Goal: Task Accomplishment & Management: Manage account settings

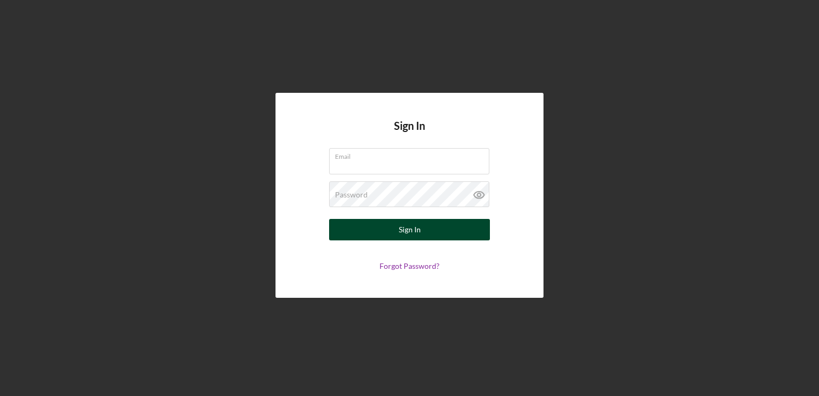
type input "[EMAIL_ADDRESS][DOMAIN_NAME]"
click at [375, 236] on button "Sign In" at bounding box center [409, 229] width 161 height 21
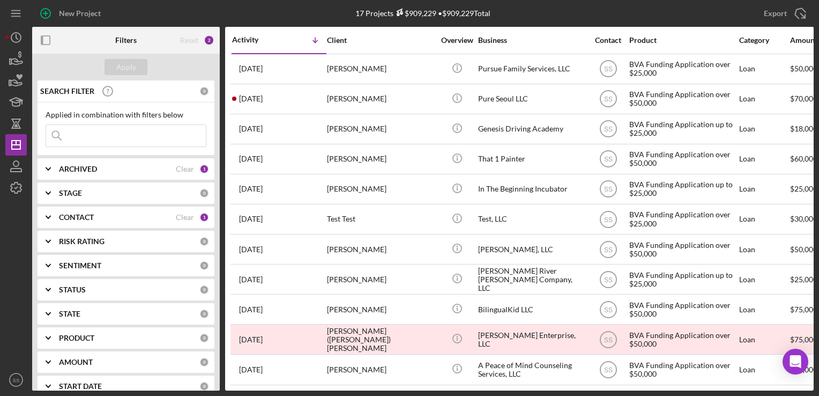
click at [139, 12] on div "New Project" at bounding box center [162, 13] width 260 height 27
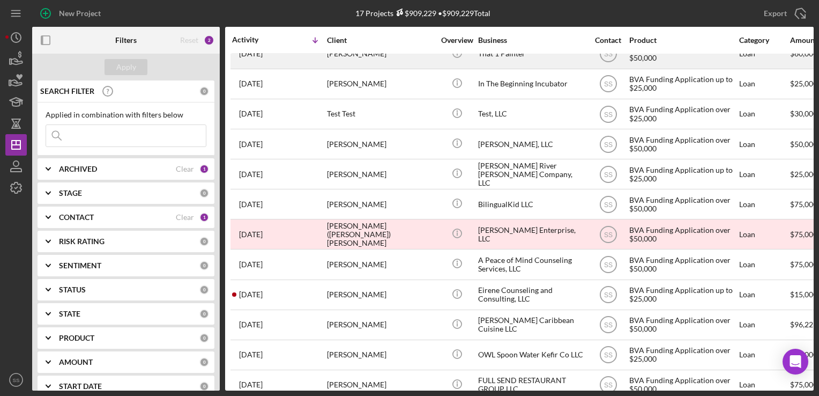
scroll to position [118, 0]
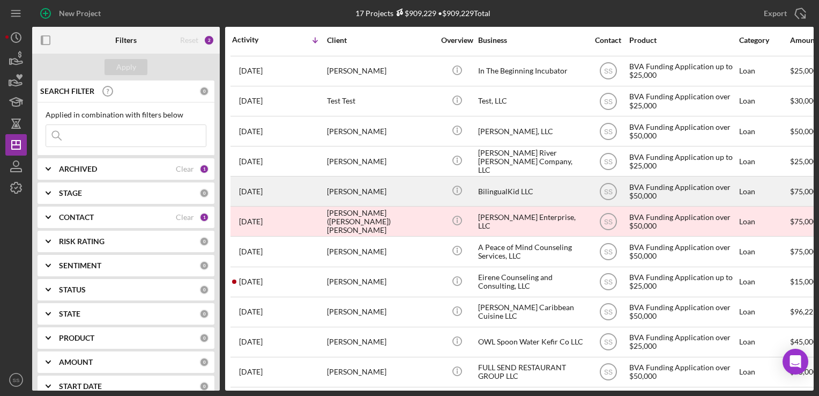
click at [344, 187] on div "[PERSON_NAME]" at bounding box center [380, 191] width 107 height 28
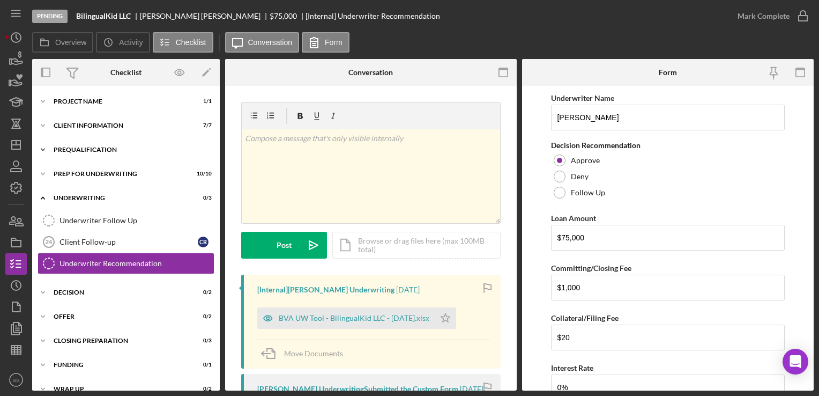
click at [113, 151] on div "Prequalification" at bounding box center [130, 149] width 153 height 6
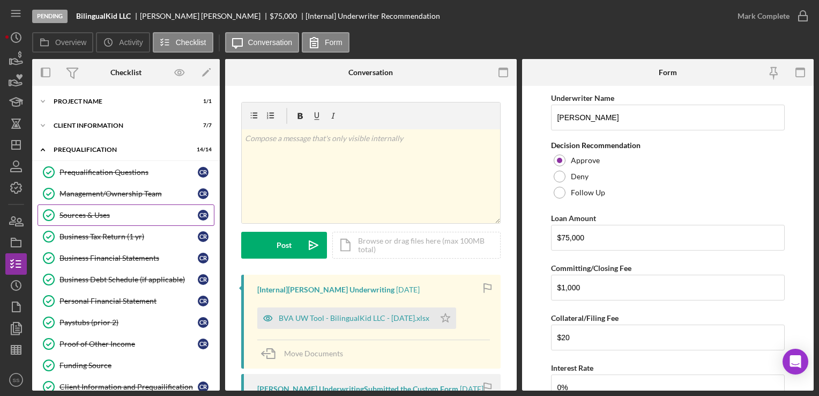
click at [108, 215] on div "Sources & Uses" at bounding box center [128, 215] width 138 height 9
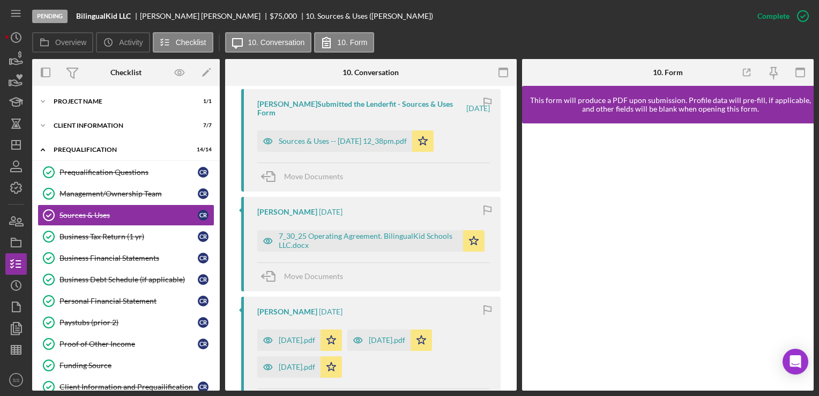
scroll to position [434, 0]
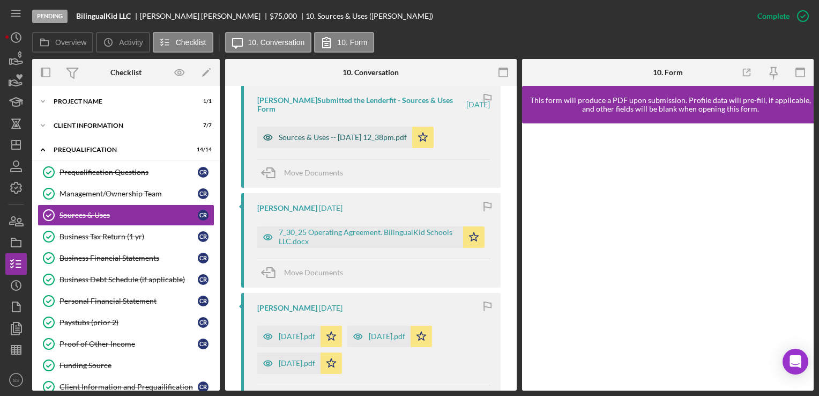
click at [343, 143] on div "Sources & Uses -- [DATE] 12_38pm.pdf" at bounding box center [334, 136] width 155 height 21
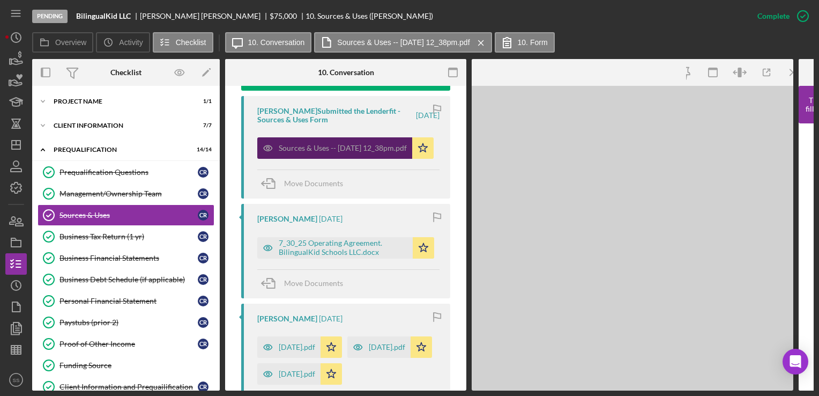
scroll to position [445, 0]
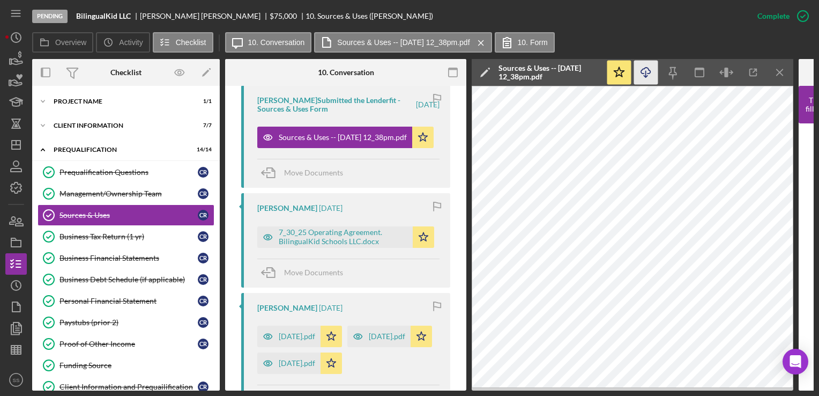
click at [649, 74] on icon "Icon/Download" at bounding box center [646, 73] width 24 height 24
click at [648, 70] on icon "button" at bounding box center [645, 71] width 9 height 6
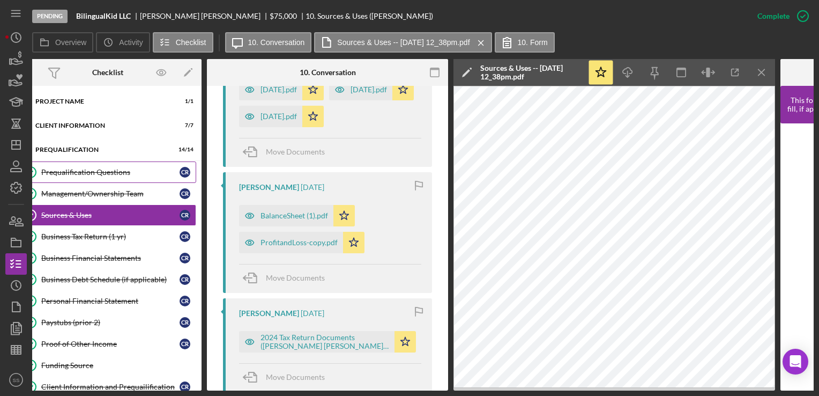
scroll to position [0, 0]
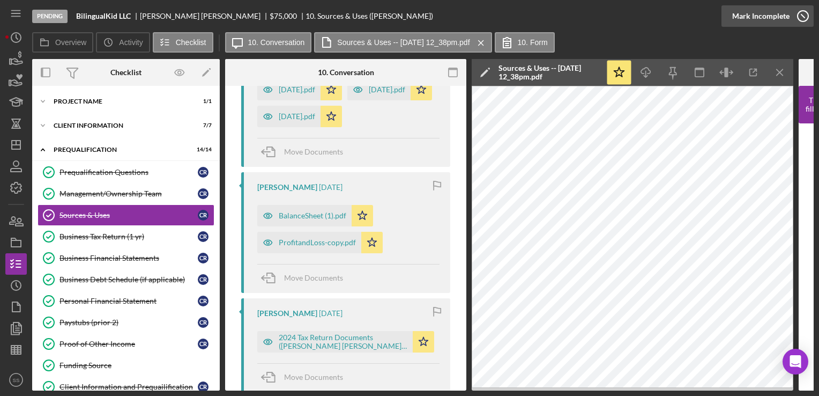
click at [783, 14] on div "Mark Incomplete" at bounding box center [760, 15] width 57 height 21
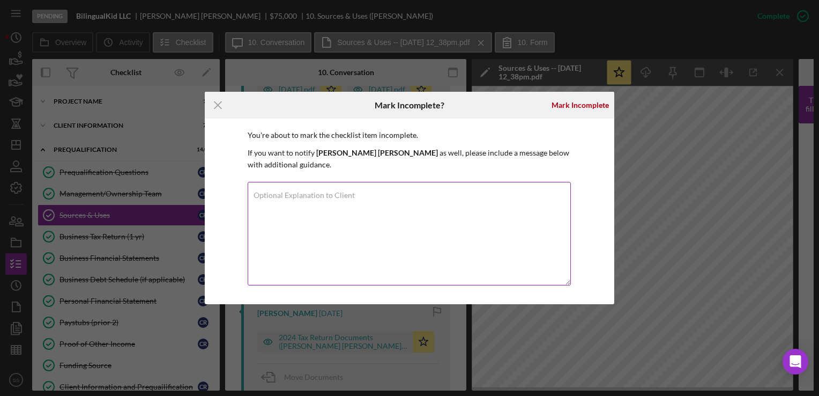
click at [508, 184] on div "Optional Explanation to Client" at bounding box center [410, 234] width 324 height 105
click at [581, 104] on div "Mark Incomplete" at bounding box center [580, 104] width 57 height 21
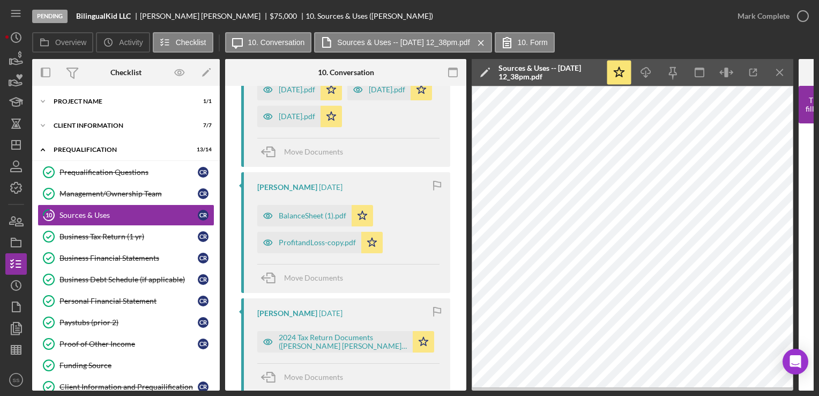
scroll to position [651, 0]
